Goal: Information Seeking & Learning: Learn about a topic

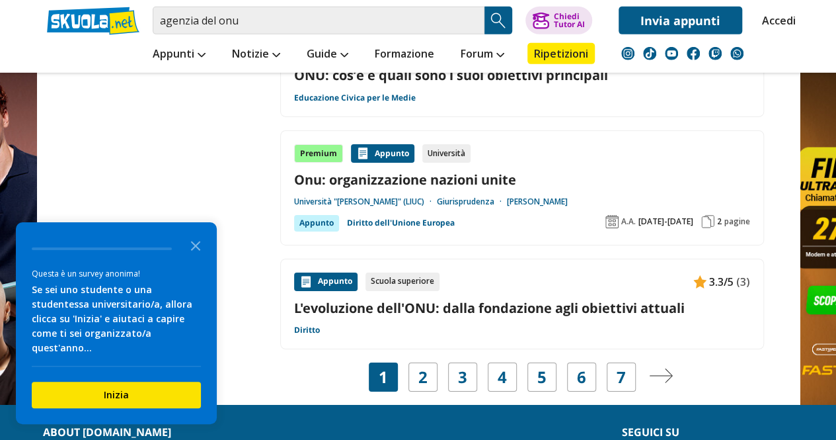
scroll to position [2107, 0]
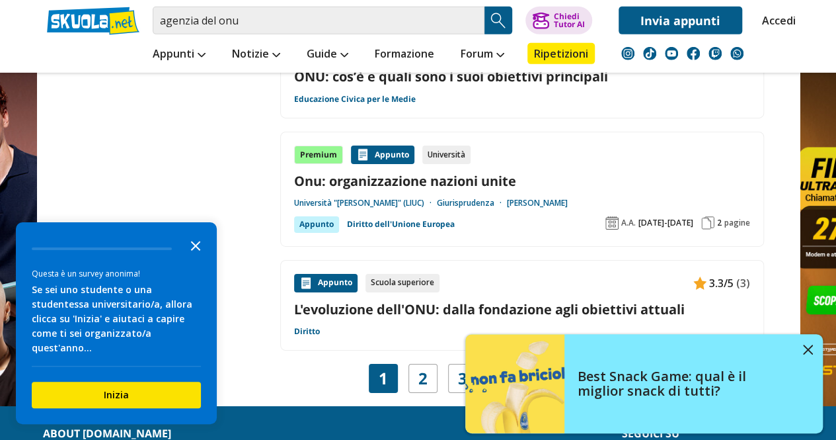
click at [186, 258] on icon "Close the survey" at bounding box center [195, 244] width 26 height 26
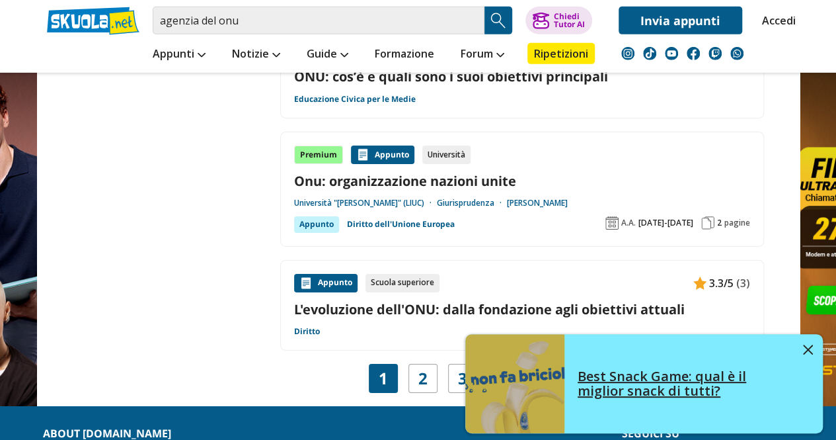
click at [804, 348] on img at bounding box center [808, 349] width 10 height 10
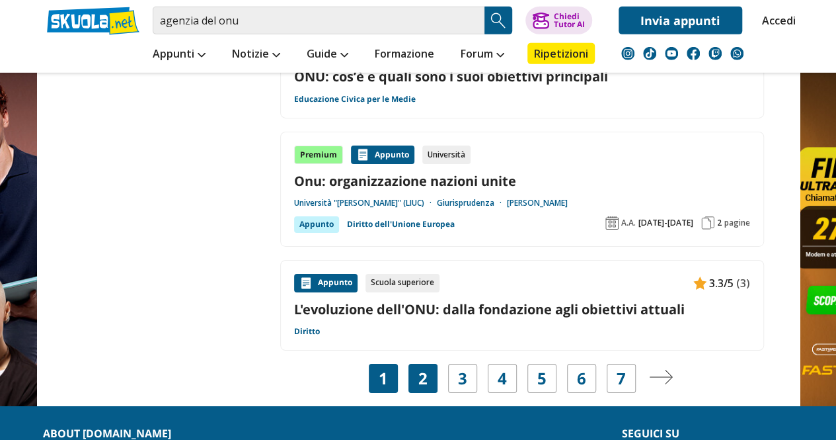
click at [418, 371] on link "2" at bounding box center [422, 378] width 9 height 19
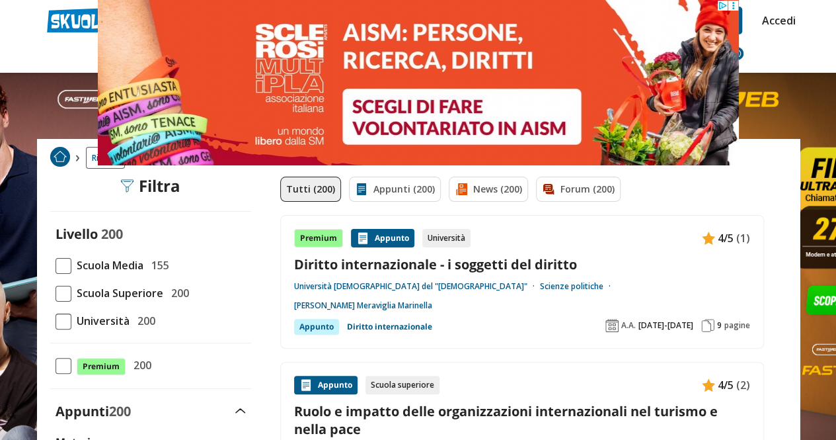
click at [56, 294] on span at bounding box center [64, 294] width 16 height 16
click at [56, 293] on input "Scuola Superiore 200" at bounding box center [56, 293] width 0 height 0
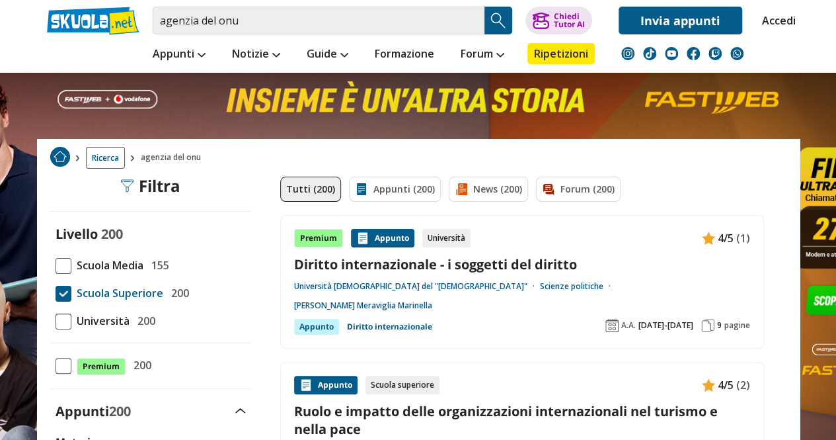
click at [58, 267] on span at bounding box center [64, 266] width 16 height 16
click at [56, 265] on input "Scuola Media 155" at bounding box center [56, 265] width 0 height 0
click at [56, 293] on span at bounding box center [64, 294] width 16 height 16
click at [56, 293] on input "Scuola Superiore 200" at bounding box center [56, 293] width 0 height 0
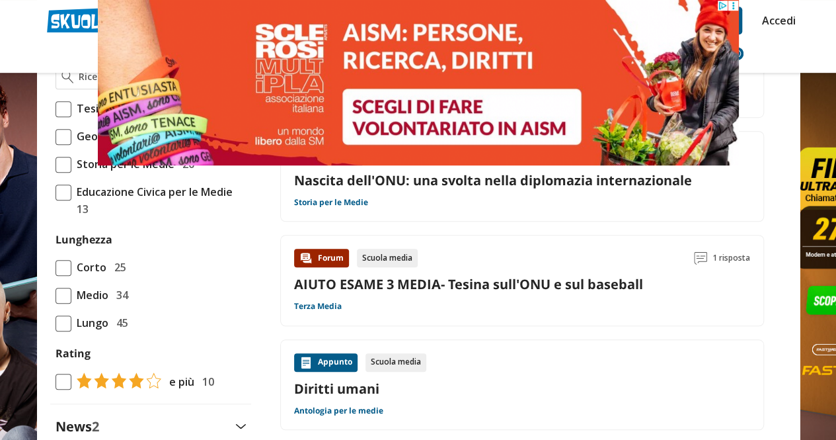
scroll to position [397, 0]
click at [61, 265] on span at bounding box center [64, 267] width 16 height 16
click at [56, 266] on input "Corto 25" at bounding box center [56, 266] width 0 height 0
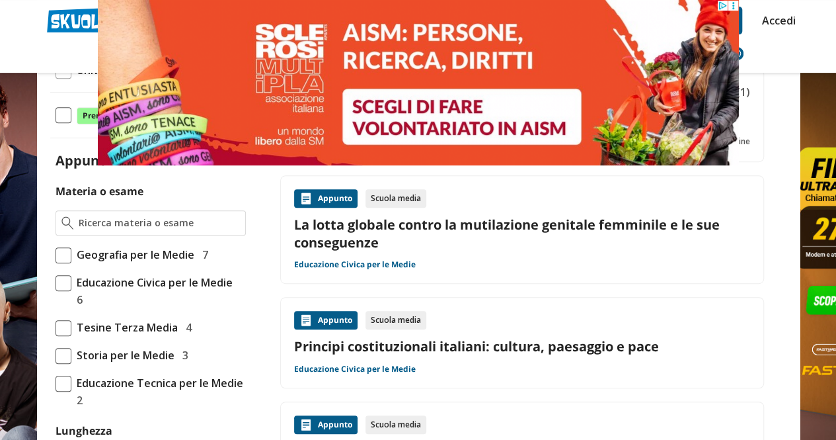
scroll to position [247, 0]
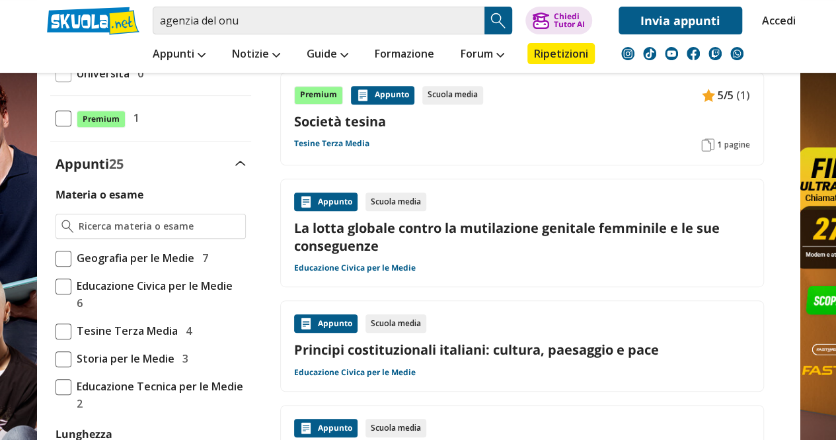
click at [63, 252] on span at bounding box center [64, 258] width 16 height 16
click at [56, 258] on input "Geografia per le Medie 7" at bounding box center [56, 258] width 0 height 0
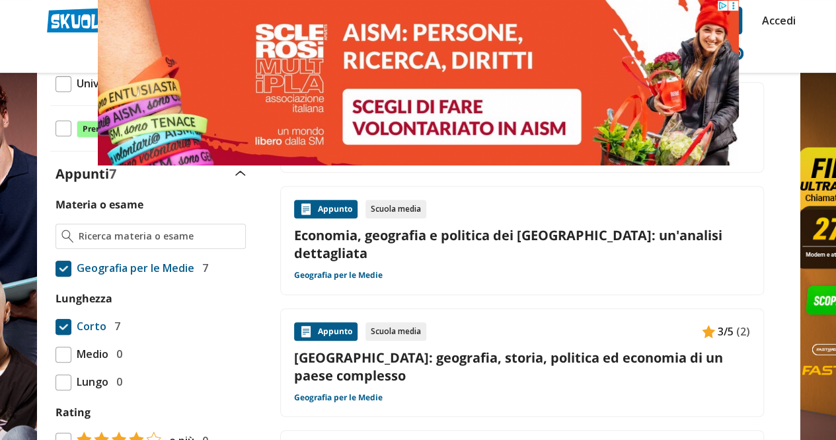
scroll to position [238, 0]
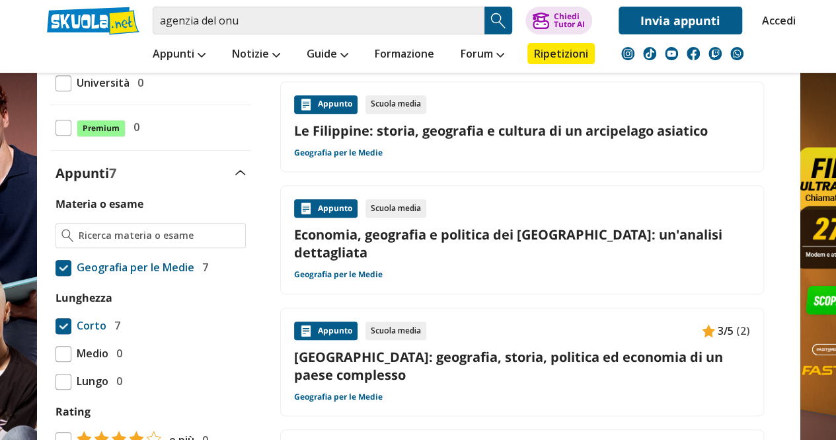
click at [57, 260] on span at bounding box center [64, 268] width 16 height 16
click at [56, 267] on input "Geografia per le Medie 7" at bounding box center [56, 267] width 0 height 0
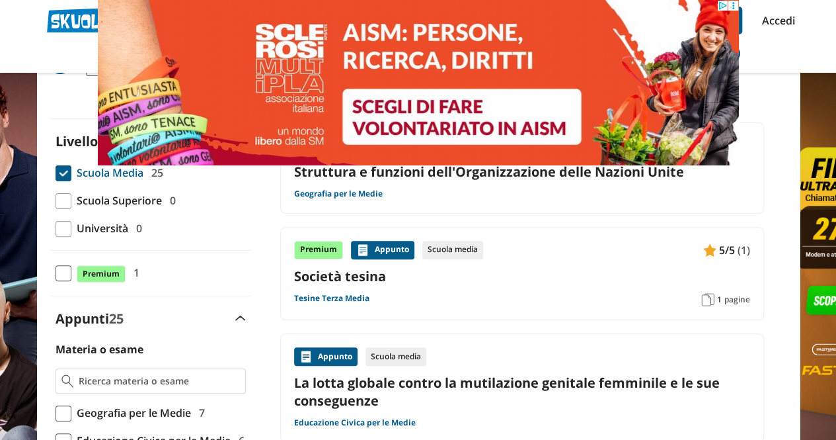
scroll to position [93, 0]
click at [539, 169] on link "Struttura e funzioni dell'Organizzazione delle Nazioni Unite" at bounding box center [522, 171] width 456 height 18
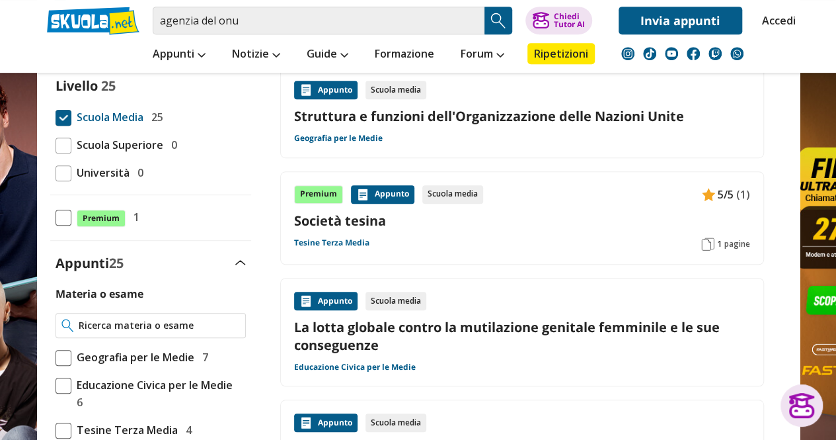
scroll to position [508, 0]
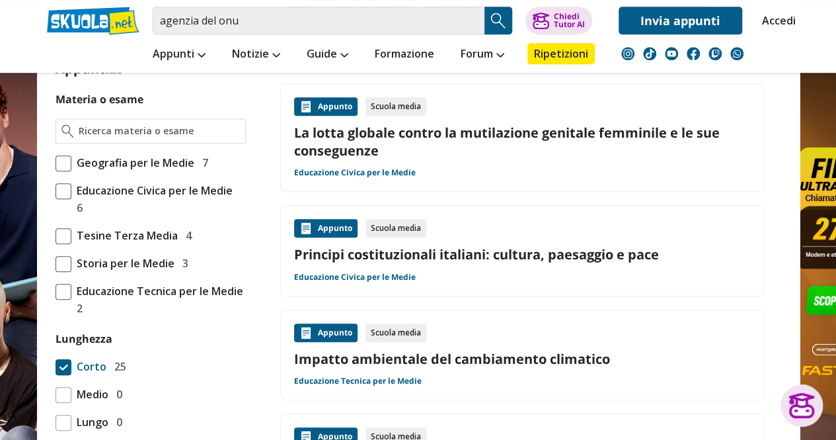
click at [58, 366] on span at bounding box center [64, 367] width 16 height 16
click at [56, 366] on input "Corto 25" at bounding box center [56, 366] width 0 height 0
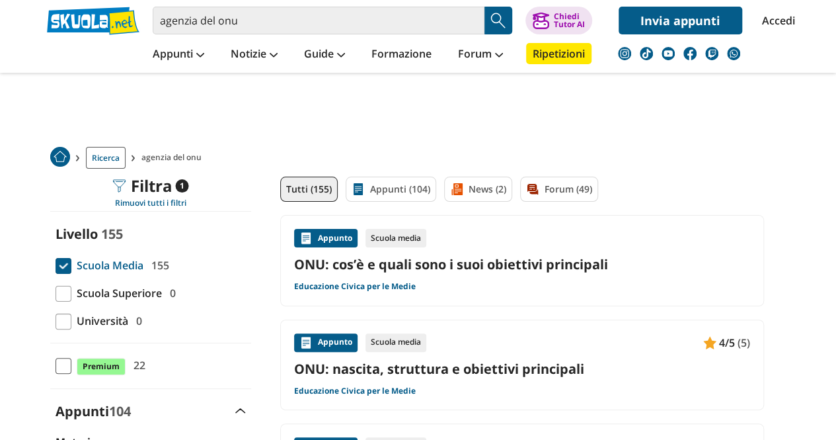
click at [62, 258] on span at bounding box center [64, 266] width 16 height 16
click at [56, 265] on input "Scuola Media 155" at bounding box center [56, 265] width 0 height 0
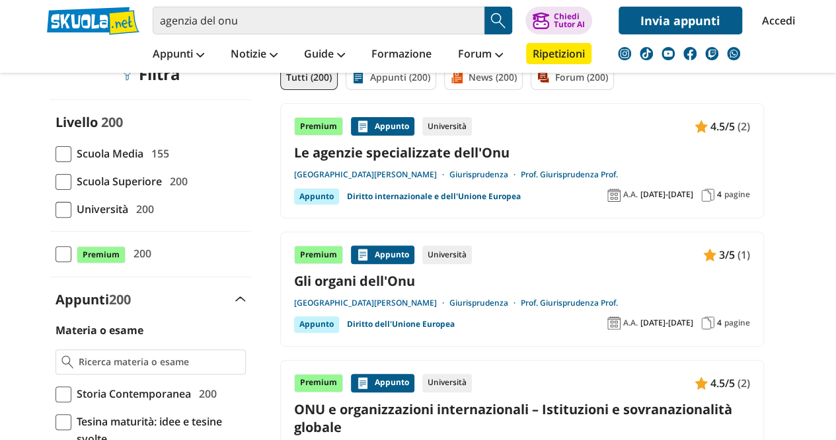
click at [420, 301] on link "[GEOGRAPHIC_DATA][PERSON_NAME]" at bounding box center [371, 302] width 155 height 11
